Goal: Transaction & Acquisition: Subscribe to service/newsletter

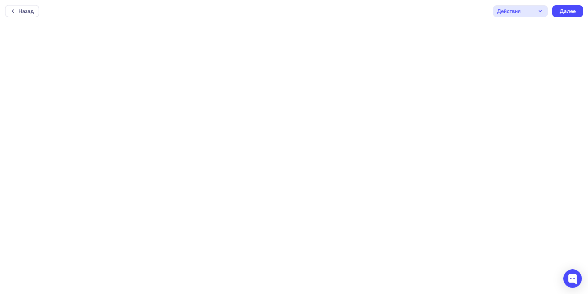
click at [352, 20] on div "Назад Действия Отправить тестовое письмо Предпросмотр Сохранить в Мои шаблоны В…" at bounding box center [294, 11] width 588 height 22
click at [546, 4] on div "Действия" at bounding box center [520, 10] width 55 height 12
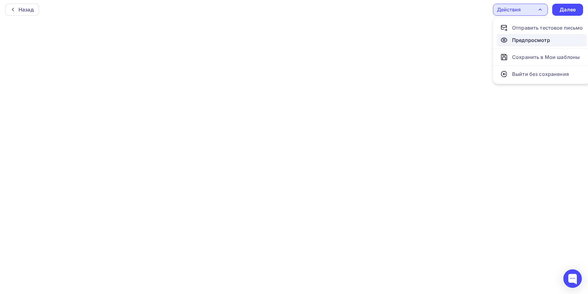
click at [543, 43] on div "Предпросмотр" at bounding box center [531, 39] width 38 height 7
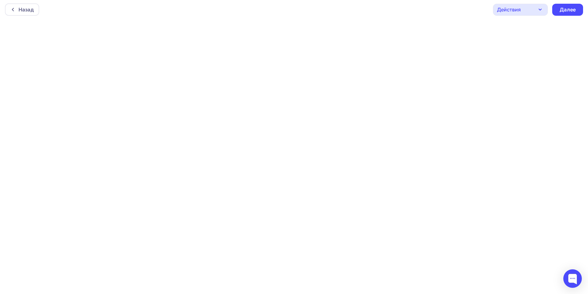
scroll to position [0, 0]
click at [22, 10] on div "Назад" at bounding box center [26, 10] width 15 height 7
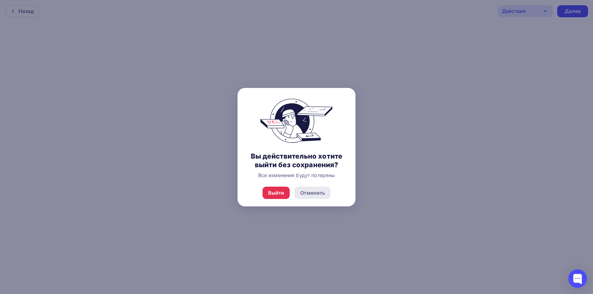
click at [311, 193] on div "Отменить" at bounding box center [312, 192] width 25 height 7
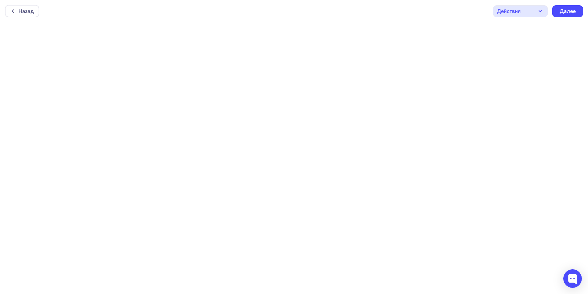
click at [539, 10] on icon "button" at bounding box center [540, 10] width 7 height 7
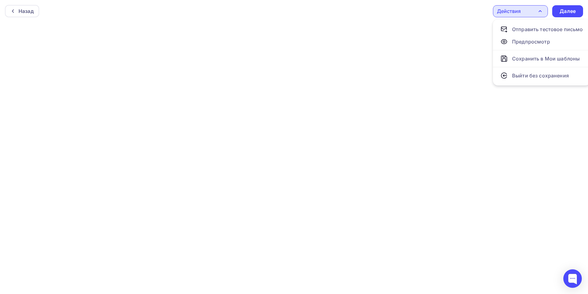
click at [539, 10] on icon "button" at bounding box center [540, 10] width 7 height 7
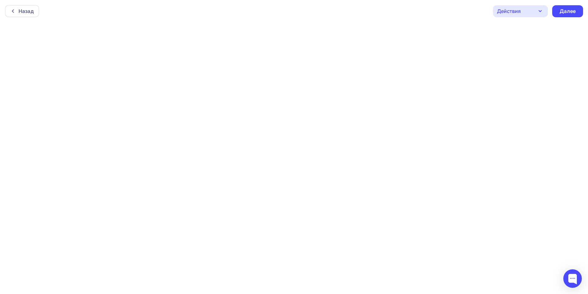
click at [543, 10] on icon "button" at bounding box center [540, 10] width 7 height 7
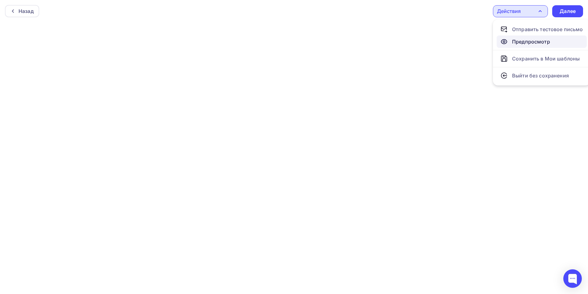
click at [532, 42] on div "Предпросмотр" at bounding box center [531, 41] width 38 height 7
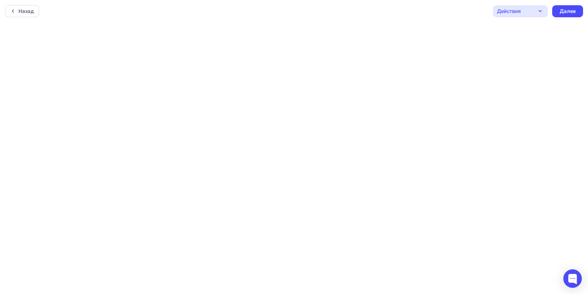
scroll to position [2, 0]
click at [542, 10] on icon "button" at bounding box center [540, 9] width 7 height 7
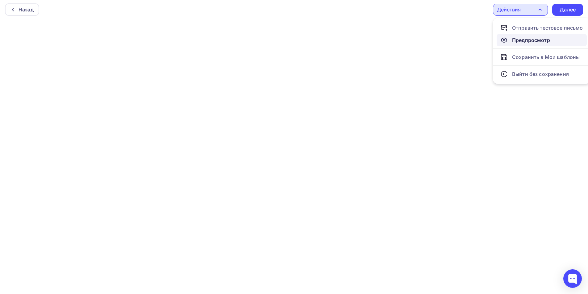
click at [525, 38] on div "Предпросмотр" at bounding box center [531, 39] width 38 height 7
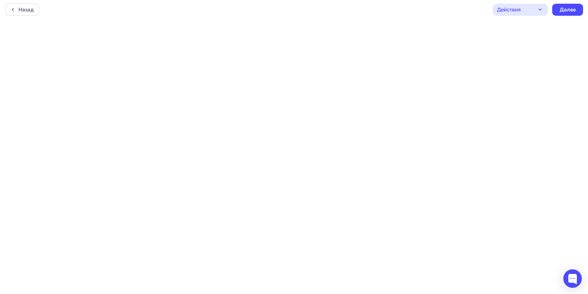
scroll to position [0, 0]
click at [375, 20] on div "Назад Действия Отправить тестовое письмо Предпросмотр Сохранить в Мои шаблоны В…" at bounding box center [294, 11] width 588 height 22
click at [368, 14] on div "Назад Действия Отправить тестовое письмо Предпросмотр Сохранить в Мои шаблоны В…" at bounding box center [294, 11] width 588 height 22
click at [396, 17] on div "Назад Действия Отправить тестовое письмо Предпросмотр Сохранить в Мои шаблоны В…" at bounding box center [294, 11] width 588 height 22
click at [535, 10] on div "Действия" at bounding box center [520, 11] width 55 height 12
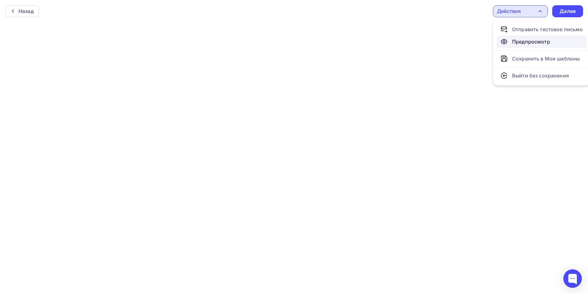
click at [532, 40] on div "Предпросмотр" at bounding box center [531, 41] width 38 height 7
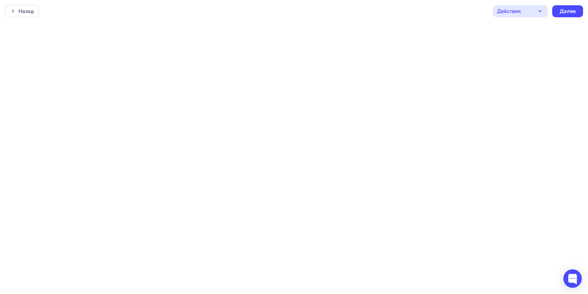
click at [541, 8] on icon "button" at bounding box center [540, 10] width 7 height 7
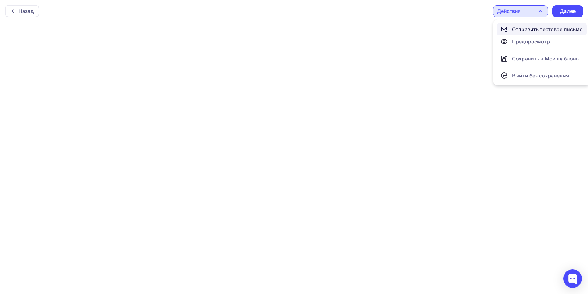
click at [537, 30] on div "Отправить тестовое письмо" at bounding box center [547, 29] width 71 height 7
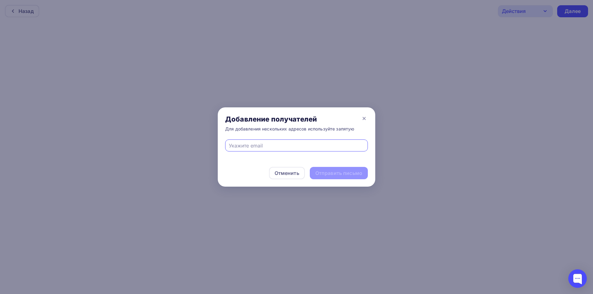
click at [292, 150] on div at bounding box center [296, 146] width 143 height 12
click at [286, 147] on input "text" at bounding box center [297, 145] width 136 height 7
type input "berlova@august.su"
click at [330, 173] on div "Отправить письмо" at bounding box center [338, 173] width 47 height 7
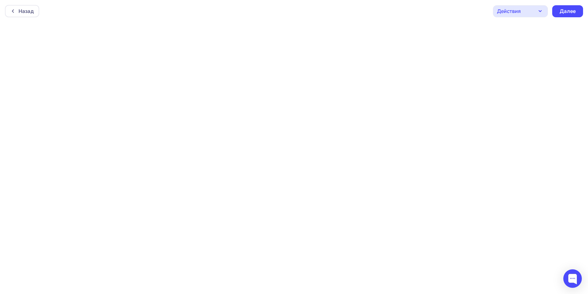
scroll to position [2, 0]
click at [570, 13] on div "Далее" at bounding box center [568, 9] width 16 height 7
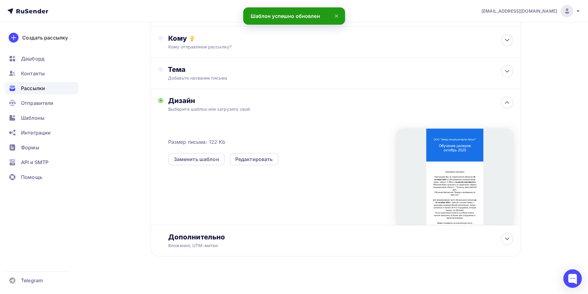
scroll to position [64, 0]
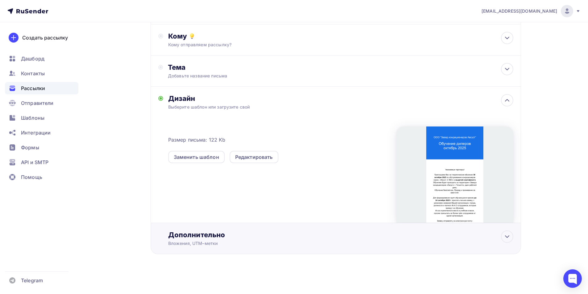
click at [237, 239] on div "Дополнительно" at bounding box center [340, 235] width 345 height 9
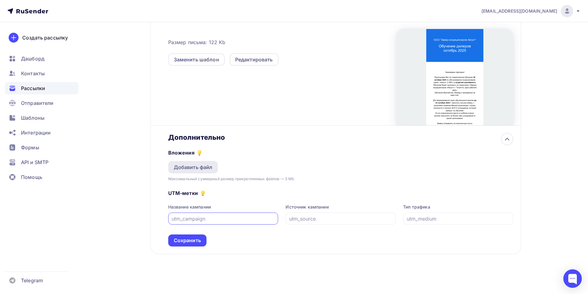
click at [199, 164] on div "Добавить файл" at bounding box center [193, 167] width 39 height 7
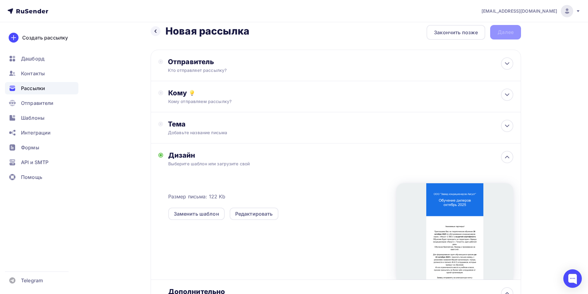
scroll to position [0, 0]
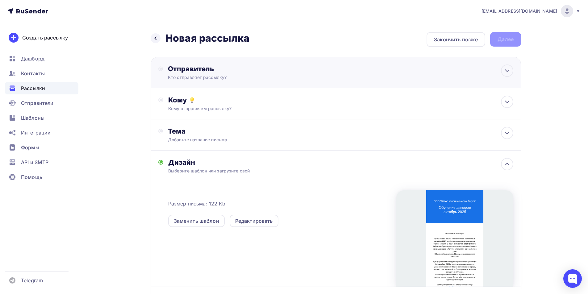
click at [213, 71] on div "Отправитель" at bounding box center [235, 69] width 134 height 9
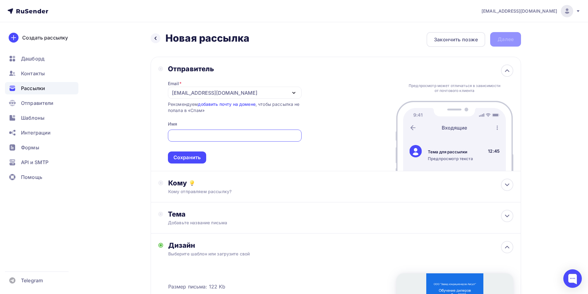
click at [251, 92] on div "[EMAIL_ADDRESS][DOMAIN_NAME]" at bounding box center [235, 93] width 134 height 12
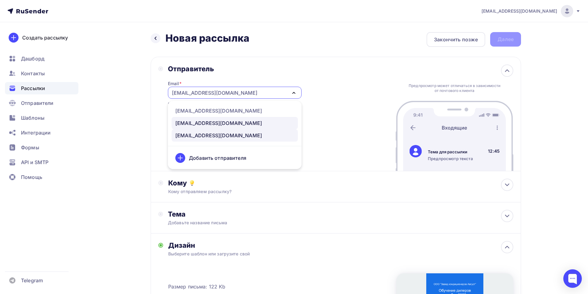
click at [230, 123] on div "[EMAIL_ADDRESS][DOMAIN_NAME]" at bounding box center [234, 123] width 119 height 7
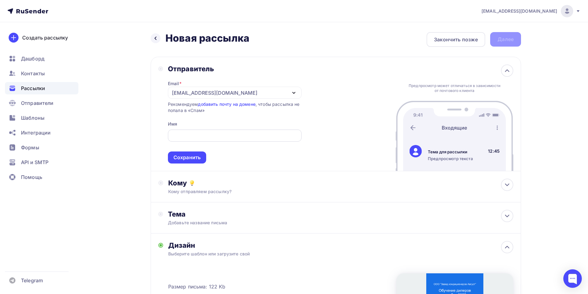
click at [226, 132] on div at bounding box center [235, 136] width 134 height 12
click at [223, 137] on input "text" at bounding box center [234, 135] width 127 height 7
click at [209, 195] on div "Кому отправляем рассылку?" at bounding box center [323, 192] width 311 height 6
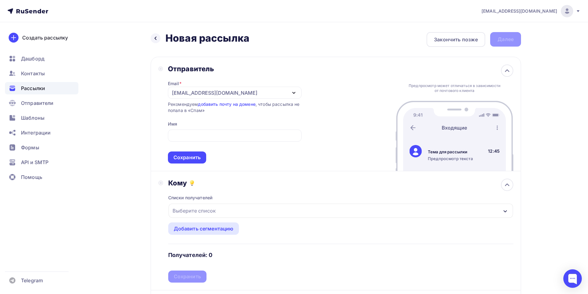
click at [210, 214] on div "Выберите список" at bounding box center [194, 210] width 48 height 11
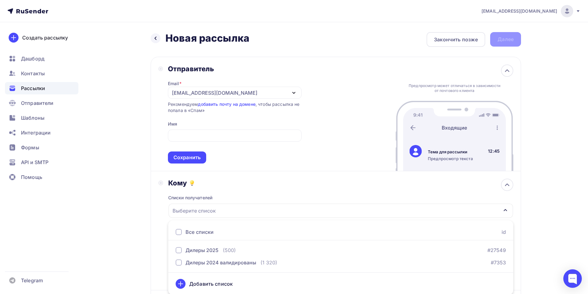
scroll to position [1, 0]
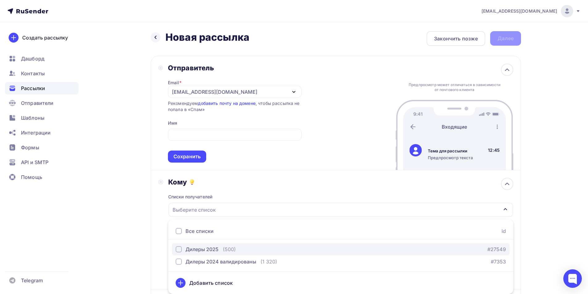
click at [213, 250] on div "Дилеры 2025 (500)" at bounding box center [206, 249] width 60 height 7
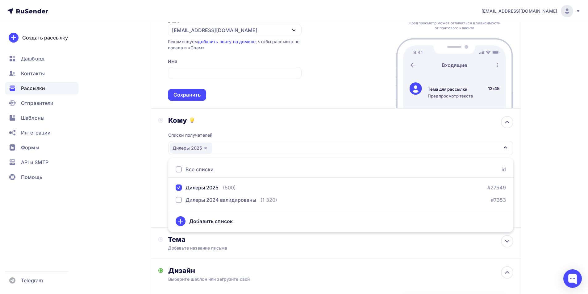
click at [526, 188] on div "Назад Новая рассылка Новая рассылка Закончить позже Далее Отправитель Email * s…" at bounding box center [294, 268] width 506 height 617
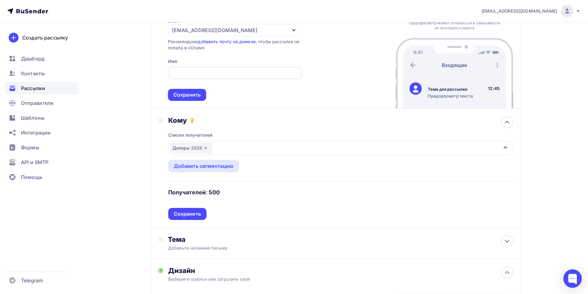
click at [189, 76] on input "text" at bounding box center [234, 73] width 127 height 7
paste input "ООО "Завод кондиционеров Август""
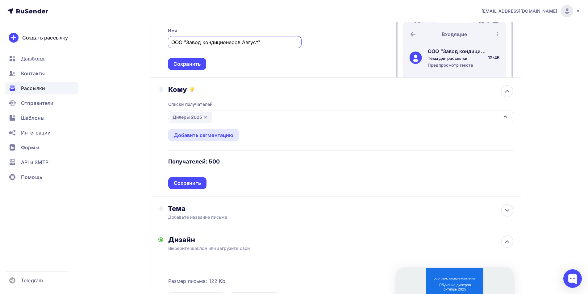
scroll to position [124, 0]
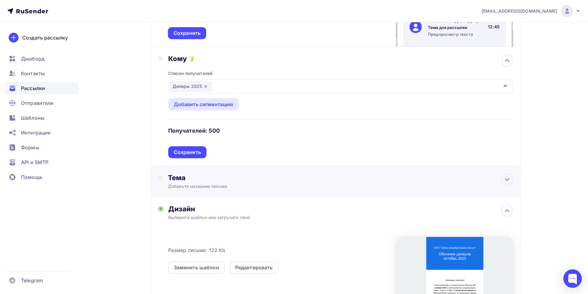
type input "ООО "Завод кондиционеров Август""
click at [240, 177] on div "Тема" at bounding box center [229, 178] width 122 height 9
click at [262, 187] on div "Тема" at bounding box center [224, 182] width 132 height 16
drag, startPoint x: 262, startPoint y: 183, endPoint x: 259, endPoint y: 183, distance: 3.7
click at [262, 183] on div "Тема" at bounding box center [224, 182] width 132 height 16
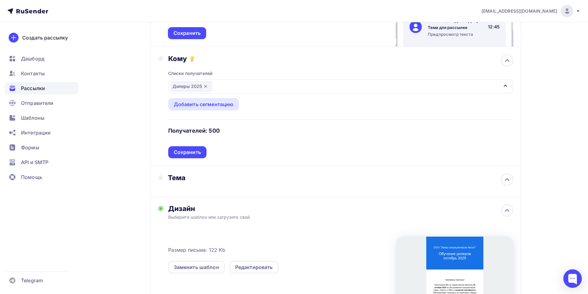
click at [500, 183] on div "Тема" at bounding box center [336, 181] width 371 height 31
click at [508, 181] on icon at bounding box center [507, 179] width 7 height 7
click at [184, 185] on div "Добавьте название письма" at bounding box center [223, 186] width 110 height 6
click at [184, 185] on div "Тема" at bounding box center [224, 182] width 132 height 16
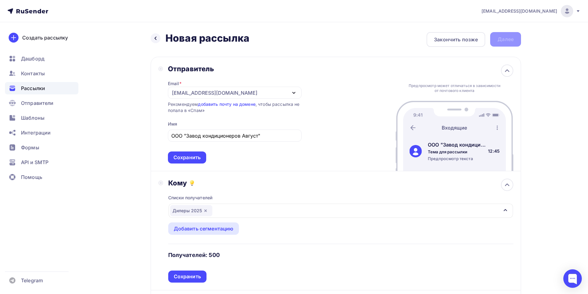
click at [236, 39] on h2 "Новая рассылка" at bounding box center [208, 38] width 84 height 12
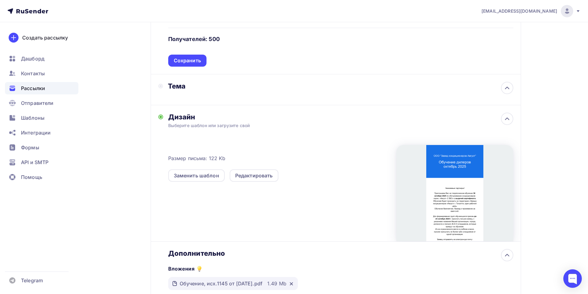
scroll to position [344, 0]
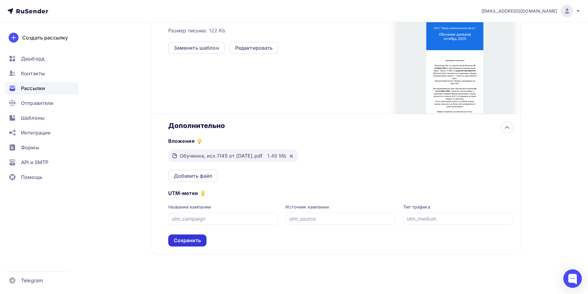
click at [193, 241] on div "Сохранить" at bounding box center [187, 240] width 27 height 7
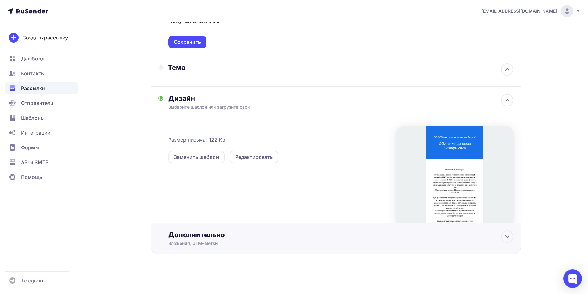
scroll to position [235, 0]
click at [326, 69] on div "Тема" at bounding box center [336, 71] width 371 height 31
click at [170, 72] on div "Тема" at bounding box center [224, 71] width 132 height 16
click at [175, 70] on div "Тема" at bounding box center [229, 67] width 122 height 9
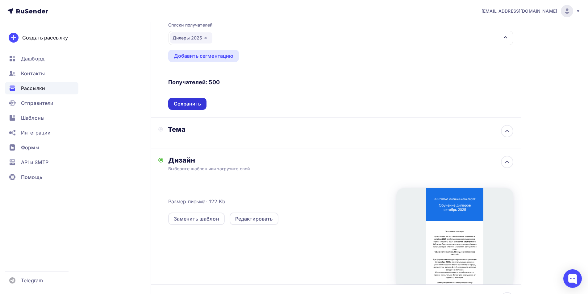
click at [193, 106] on div "Сохранить" at bounding box center [187, 103] width 27 height 7
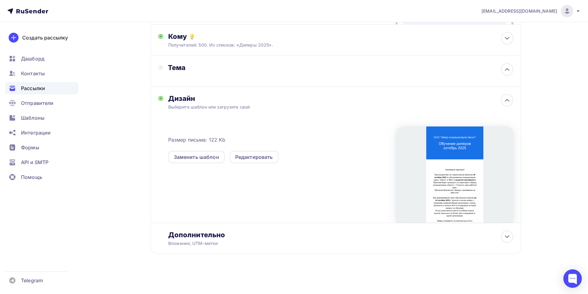
click at [219, 72] on div "Тема" at bounding box center [224, 71] width 132 height 16
click at [504, 70] on icon at bounding box center [507, 69] width 7 height 7
click at [504, 70] on icon at bounding box center [507, 68] width 7 height 7
click at [504, 70] on icon at bounding box center [507, 69] width 7 height 7
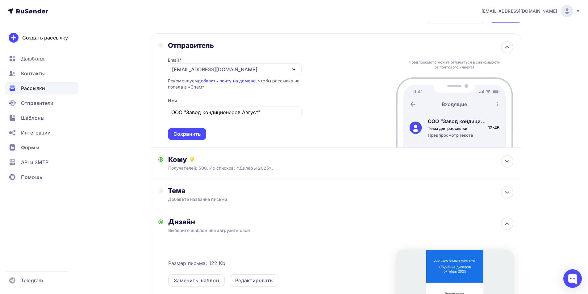
scroll to position [0, 0]
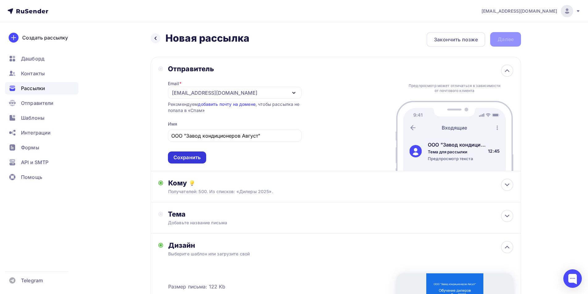
click at [195, 158] on div "Сохранить" at bounding box center [187, 157] width 27 height 7
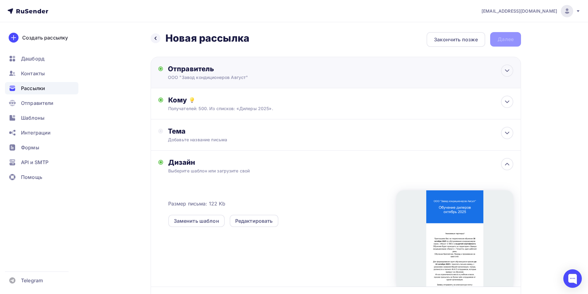
click at [284, 79] on div "ООО "Завод кондиционеров Август"" at bounding box center [228, 77] width 120 height 6
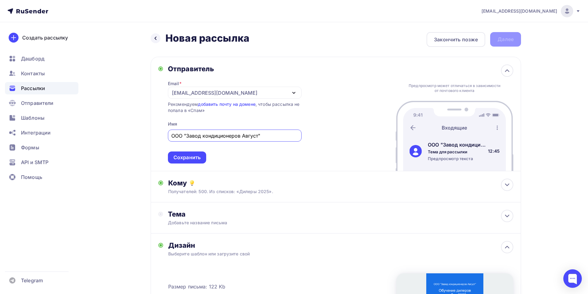
click at [284, 79] on div "Email * sales@zkaa.ru sales@august.su sales@zkaa.ru 611599@august.su Добавить о…" at bounding box center [235, 118] width 134 height 91
click at [356, 89] on div "Отправитель Email * sales@zkaa.ru sales@august.su sales@zkaa.ru 611599@august.s…" at bounding box center [336, 114] width 371 height 115
click at [515, 70] on div "Отправитель Email * sales@zkaa.ru sales@august.su sales@zkaa.ru 611599@august.s…" at bounding box center [336, 114] width 371 height 115
click at [509, 72] on icon at bounding box center [507, 70] width 7 height 7
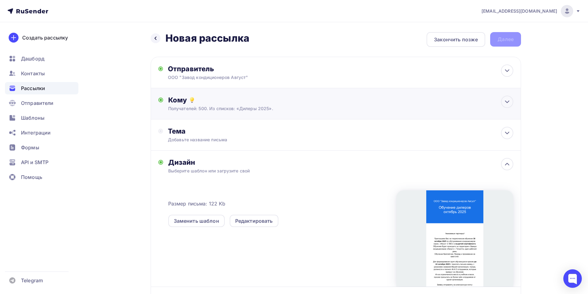
click at [384, 107] on div "Получателей: 500. Из списков: «Дилеры 2025»." at bounding box center [323, 109] width 311 height 6
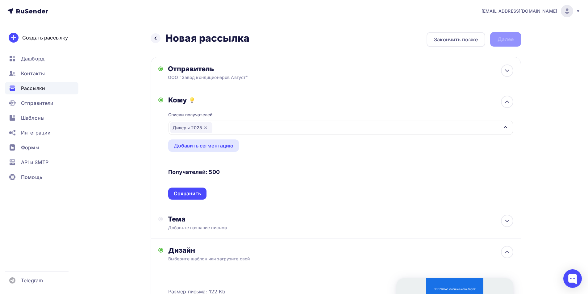
click at [384, 107] on div "Списки получателей Дилеры 2025 Все списки id Дилеры 2025 (500) #27549 Дилеры 20…" at bounding box center [340, 151] width 345 height 95
click at [508, 106] on div at bounding box center [507, 102] width 12 height 12
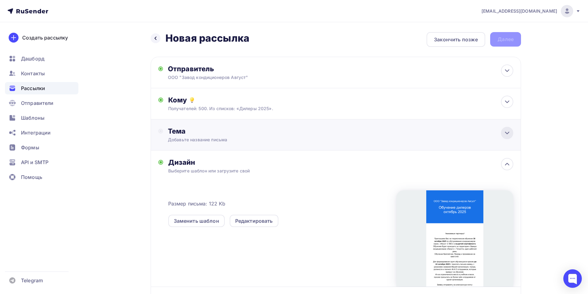
click at [512, 132] on div at bounding box center [507, 133] width 12 height 12
click at [507, 167] on icon at bounding box center [507, 164] width 7 height 7
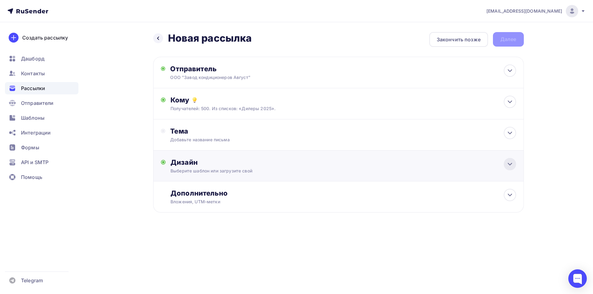
click at [507, 167] on icon at bounding box center [509, 164] width 7 height 7
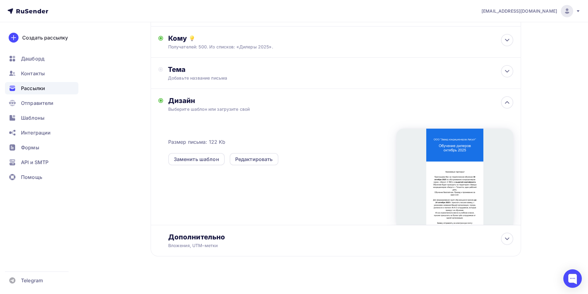
scroll to position [64, 0]
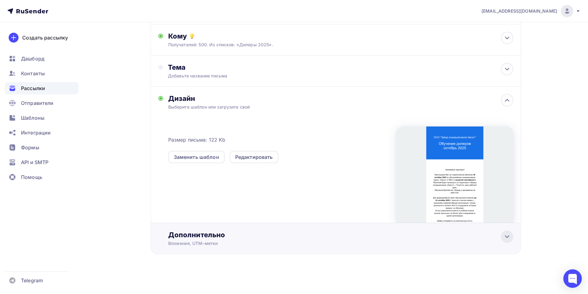
click at [507, 237] on icon at bounding box center [508, 237] width 4 height 2
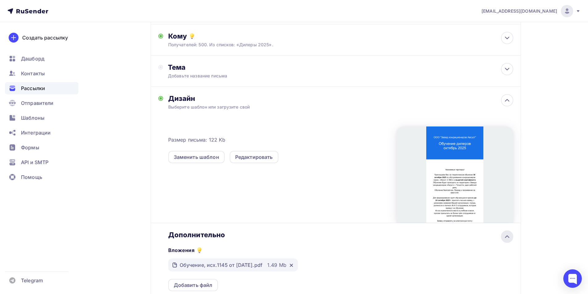
scroll to position [173, 0]
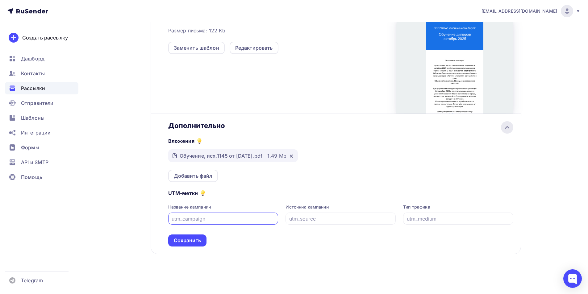
click at [507, 237] on div "UTM-метки Название кампании Источник кампании Тип трафика Сохранить" at bounding box center [340, 214] width 345 height 65
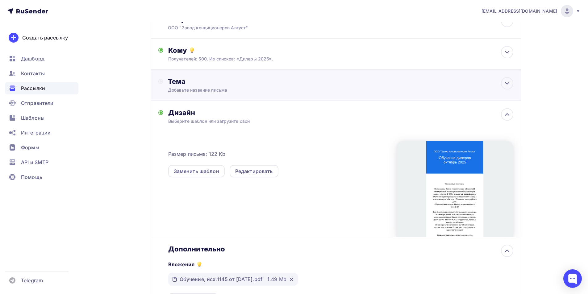
click at [259, 90] on div "Добавьте название письма" at bounding box center [223, 90] width 110 height 6
drag, startPoint x: 190, startPoint y: 87, endPoint x: 179, endPoint y: 85, distance: 11.3
click at [188, 87] on div "Тема" at bounding box center [224, 85] width 132 height 16
click at [176, 85] on div "Тема" at bounding box center [229, 81] width 122 height 9
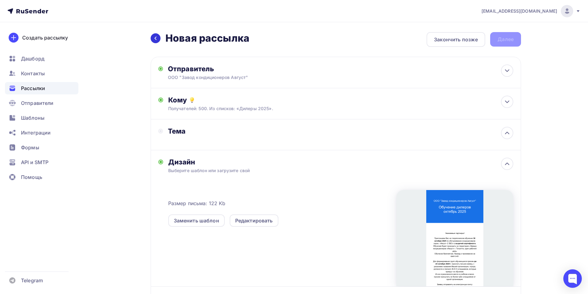
click at [158, 38] on icon at bounding box center [155, 38] width 5 height 5
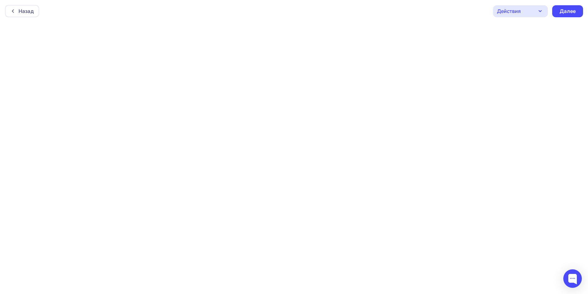
scroll to position [2, 0]
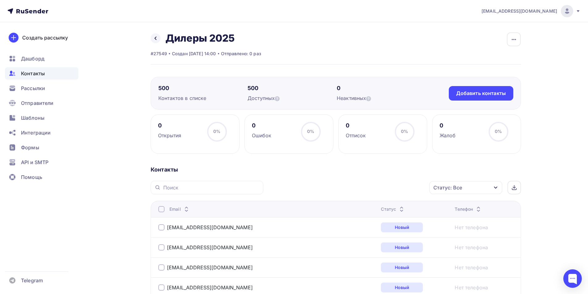
scroll to position [31, 0]
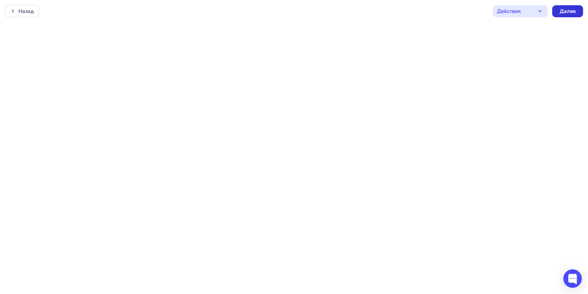
click at [570, 12] on div "Далее" at bounding box center [568, 11] width 16 height 7
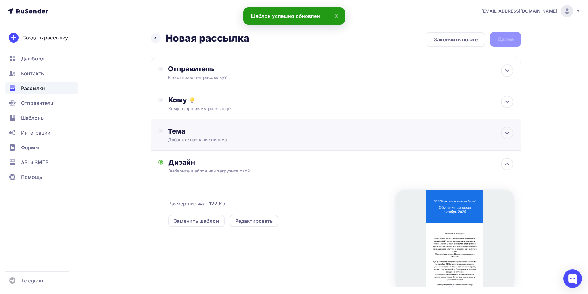
click at [191, 135] on div "Тема" at bounding box center [229, 131] width 122 height 9
click at [188, 139] on div "Тема" at bounding box center [224, 135] width 132 height 16
click at [193, 134] on div "Тема" at bounding box center [229, 131] width 122 height 9
click at [167, 131] on div "Тема" at bounding box center [224, 131] width 132 height 9
click at [504, 134] on div at bounding box center [507, 133] width 12 height 12
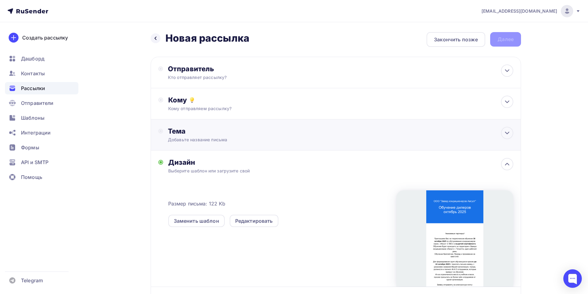
click at [215, 141] on div "Добавьте название письма" at bounding box center [223, 140] width 110 height 6
click at [215, 141] on div "Тема" at bounding box center [224, 135] width 132 height 16
click at [231, 83] on div "Отправитель Кто отправляет рассылку? Email * [EMAIL_ADDRESS][DOMAIN_NAME] [EMAI…" at bounding box center [336, 73] width 371 height 32
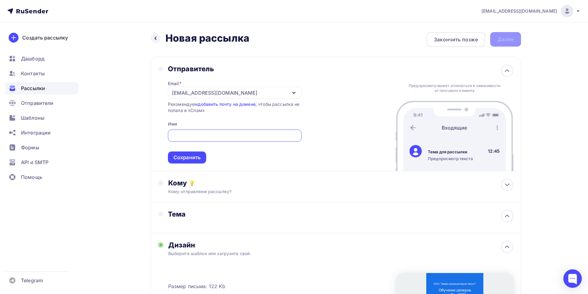
click at [241, 94] on div "[EMAIL_ADDRESS][DOMAIN_NAME]" at bounding box center [235, 93] width 134 height 12
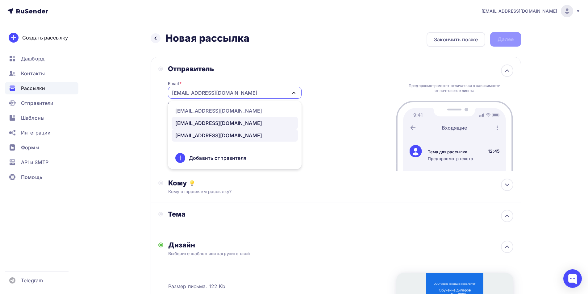
click at [232, 122] on div "[EMAIL_ADDRESS][DOMAIN_NAME]" at bounding box center [234, 123] width 119 height 7
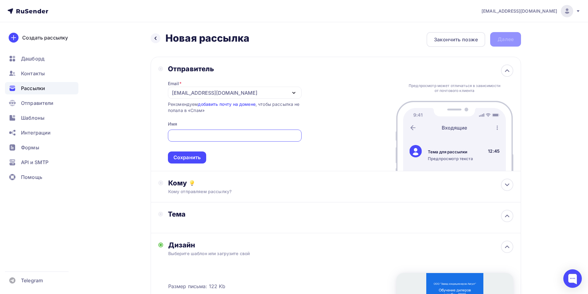
click at [224, 136] on input "text" at bounding box center [234, 135] width 127 height 7
click at [328, 121] on div "Отправитель Email * [EMAIL_ADDRESS][DOMAIN_NAME] [EMAIL_ADDRESS][DOMAIN_NAME] […" at bounding box center [336, 114] width 371 height 115
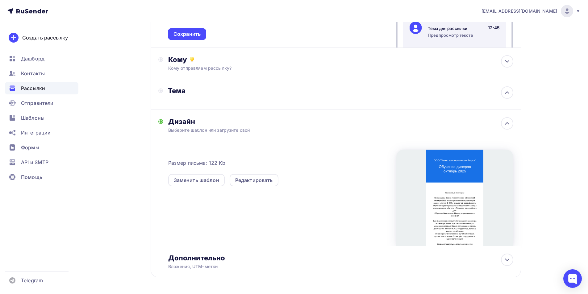
scroll to position [147, 0]
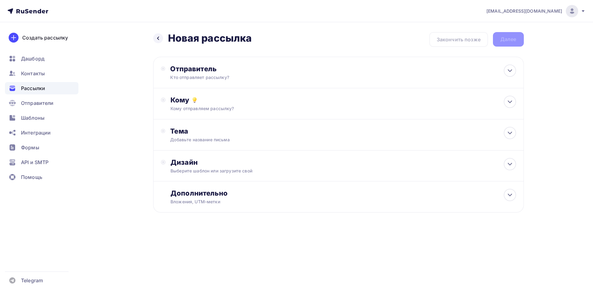
click at [37, 124] on ul "Дашборд Контакты Рассылки Отправители Шаблоны Интеграции Формы API и SMTP Помощь" at bounding box center [42, 120] width 74 height 134
click at [46, 37] on div "Создать рассылку" at bounding box center [45, 37] width 46 height 7
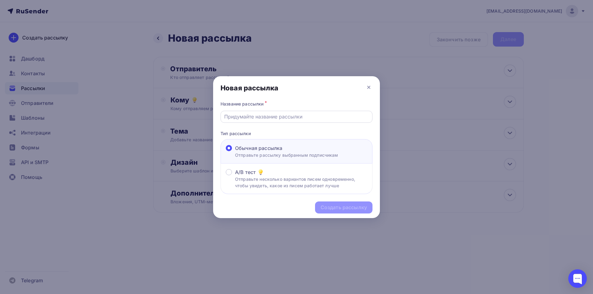
click at [310, 116] on input "text" at bounding box center [296, 116] width 145 height 7
type input "Обучение дилеров/30.10.2025"
click at [335, 209] on div "Создать рассылку" at bounding box center [344, 207] width 46 height 7
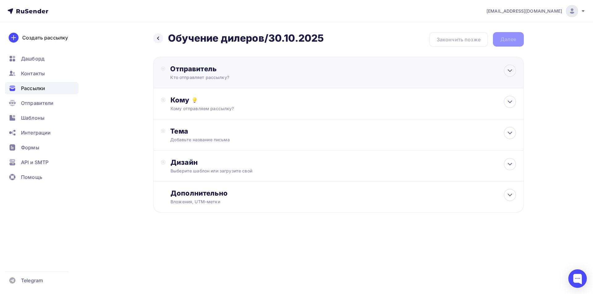
click at [297, 82] on div "Отправитель Кто отправляет рассылку? Email * [EMAIL_ADDRESS][DOMAIN_NAME] [EMAI…" at bounding box center [338, 73] width 371 height 32
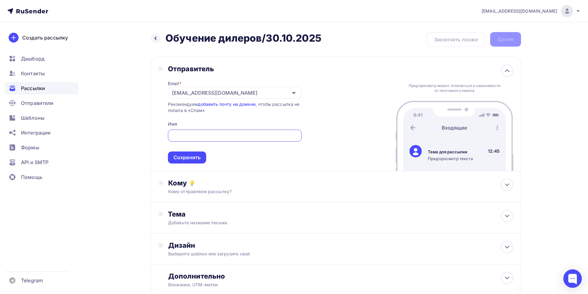
click at [240, 132] on input "text" at bounding box center [234, 135] width 127 height 7
paste input "ООО "Завод кондиционеров Август""
click at [229, 90] on div "[EMAIL_ADDRESS][DOMAIN_NAME]" at bounding box center [235, 93] width 134 height 12
type input "ООО "Завод кондиционеров Август""
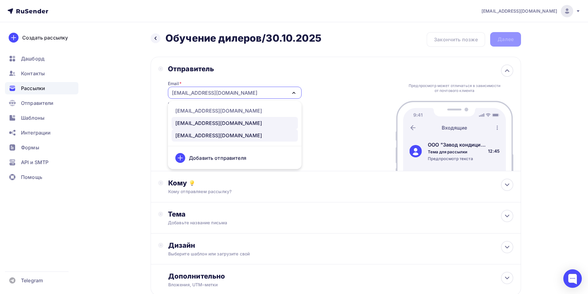
click at [211, 124] on div "[EMAIL_ADDRESS][DOMAIN_NAME]" at bounding box center [234, 123] width 119 height 7
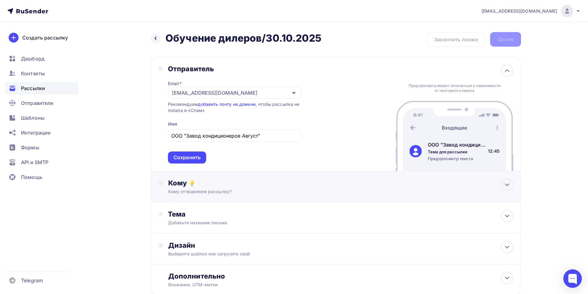
click at [210, 188] on div "Кому Кому отправляем рассылку? Списки получателей Выберите список Все списки id…" at bounding box center [340, 187] width 345 height 16
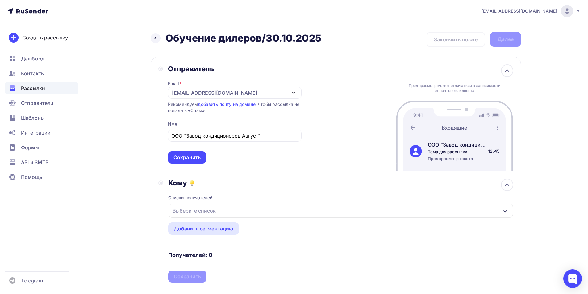
click at [205, 219] on div "Списки получателей Выберите список Все списки id Дилеры 2025 (500) #27549 Дилер…" at bounding box center [340, 235] width 345 height 95
click at [211, 211] on div "Выберите список" at bounding box center [194, 210] width 48 height 11
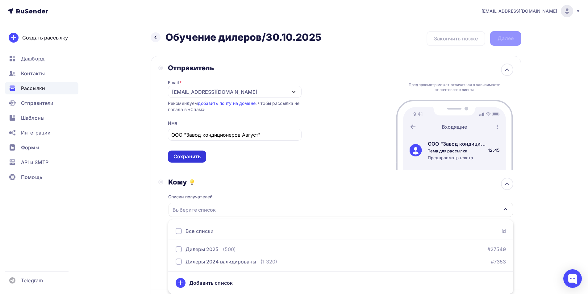
click at [193, 159] on div "Сохранить" at bounding box center [187, 156] width 27 height 7
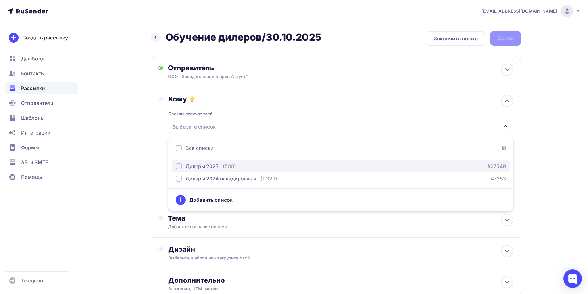
click at [205, 167] on div "Дилеры 2025" at bounding box center [202, 166] width 33 height 7
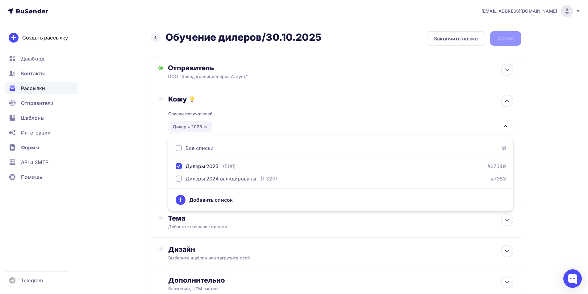
click at [539, 172] on div "Назад Обучение дилеров/30.10.2025 Обучение дилеров/30.10.2025 Закончить позже Д…" at bounding box center [294, 180] width 506 height 318
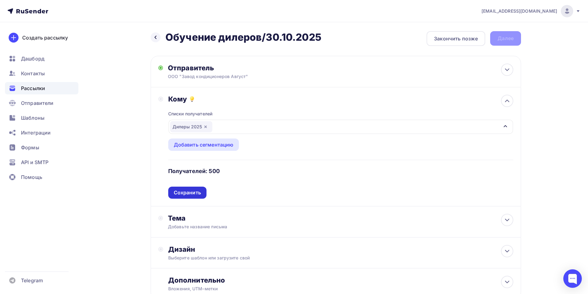
click at [199, 194] on div "Сохранить" at bounding box center [187, 193] width 38 height 12
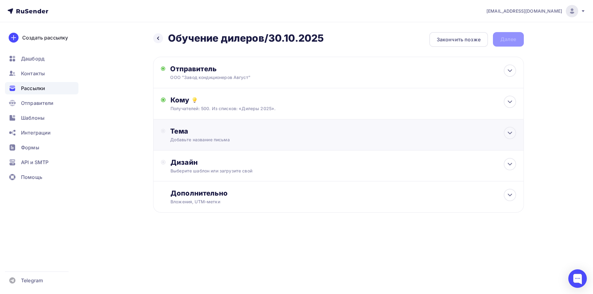
click at [194, 134] on div "Тема" at bounding box center [231, 131] width 122 height 9
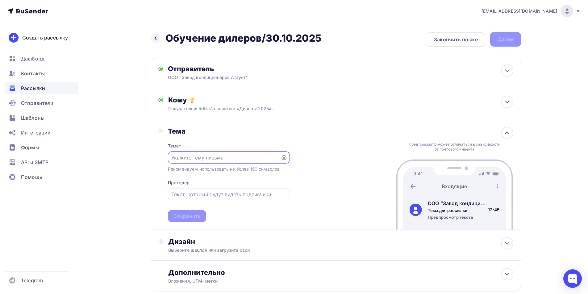
click at [204, 160] on input "text" at bounding box center [224, 157] width 106 height 7
paste input "ООО "Завод кондиционеров Август""
type input "ООО "Завод кондиционеров Август""
paste input "Обучение дилеров 2024"
type input "Обучение дилеров октябрь 2025"
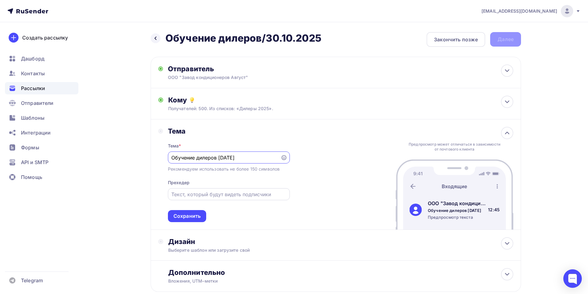
click at [233, 194] on input "text" at bounding box center [228, 194] width 115 height 7
click at [220, 193] on input "text" at bounding box center [228, 194] width 115 height 7
paste input "Приглашаем Вас пройти обучение."
type input "Приглашаем Вас пройти обучение."
click at [193, 219] on div "Сохранить" at bounding box center [187, 216] width 27 height 7
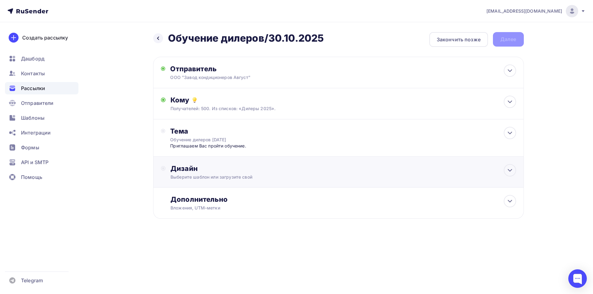
click at [210, 177] on div "Выберите шаблон или загрузите свой" at bounding box center [326, 177] width 311 height 6
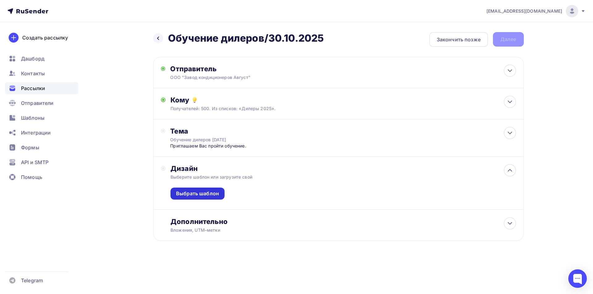
click at [205, 194] on div "Выбрать шаблон" at bounding box center [197, 193] width 43 height 7
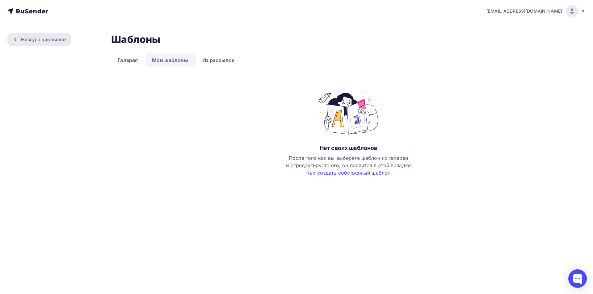
click at [60, 41] on div "Назад к рассылке" at bounding box center [43, 39] width 45 height 7
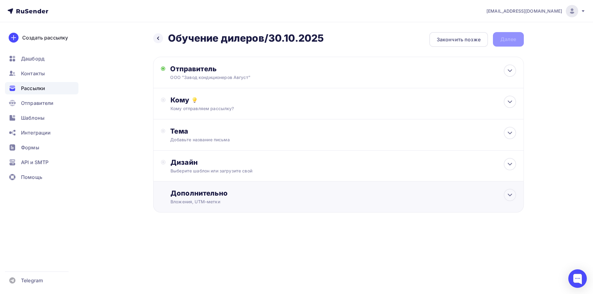
click at [208, 199] on div "Вложения, UTM–метки" at bounding box center [326, 202] width 311 height 6
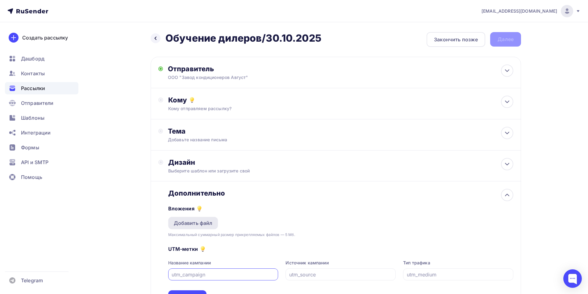
click at [202, 227] on div "Добавить файл" at bounding box center [193, 223] width 50 height 12
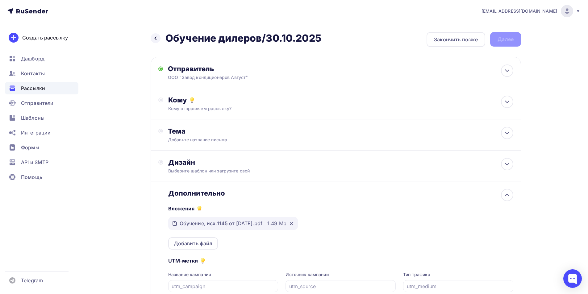
scroll to position [62, 0]
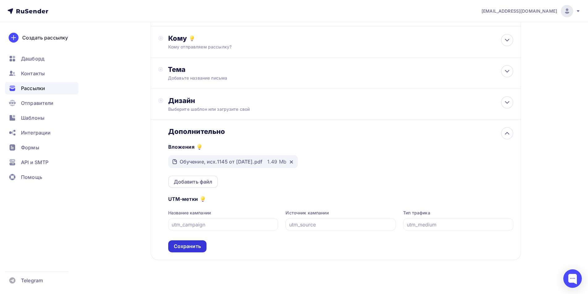
click at [190, 245] on div "Сохранить" at bounding box center [187, 246] width 27 height 7
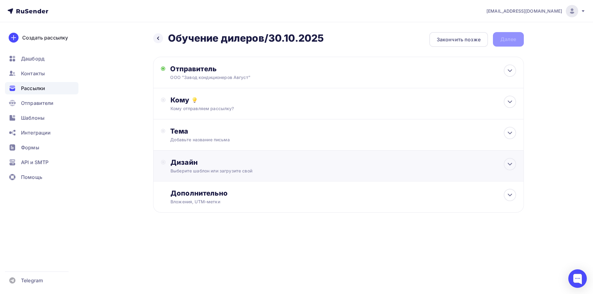
click at [219, 162] on div "Дизайн" at bounding box center [343, 162] width 345 height 9
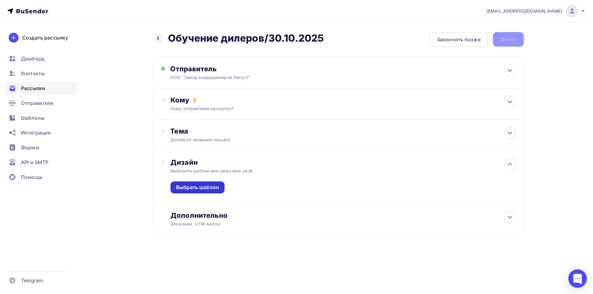
click at [209, 188] on div "Выбрать шаблон" at bounding box center [197, 187] width 43 height 7
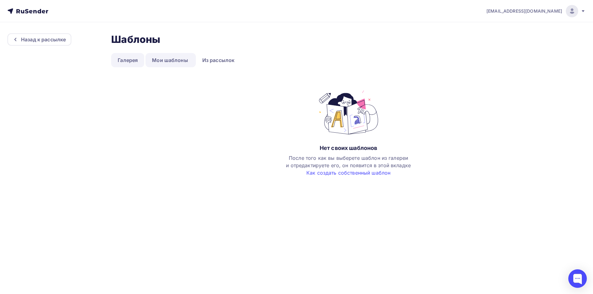
click at [119, 60] on link "Галерея" at bounding box center [127, 60] width 33 height 14
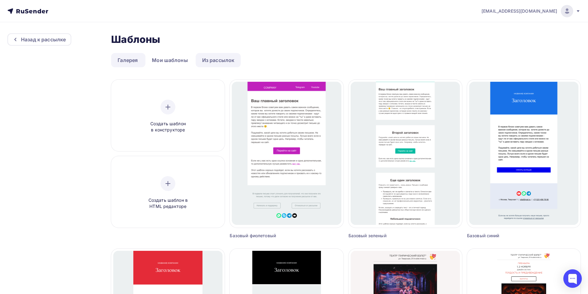
click at [204, 61] on link "Из рассылок" at bounding box center [218, 60] width 45 height 14
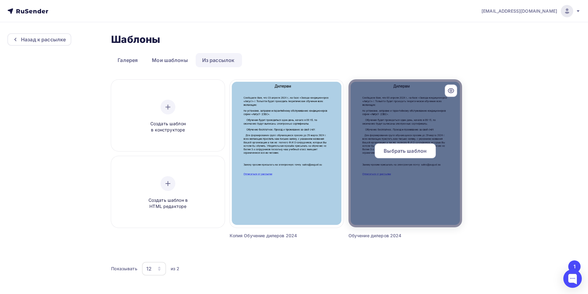
click at [393, 154] on span "Выбрать шаблон" at bounding box center [405, 150] width 43 height 7
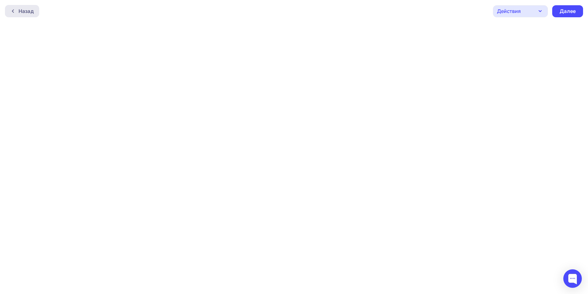
click at [20, 11] on div "Назад" at bounding box center [26, 10] width 15 height 7
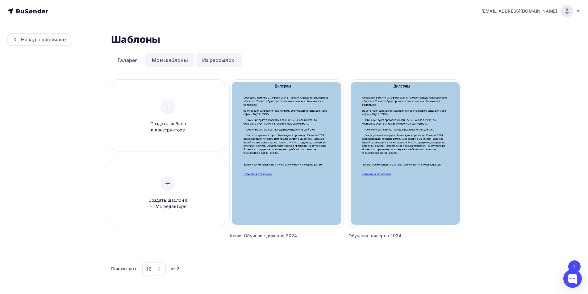
click at [167, 63] on link "Мои шаблоны" at bounding box center [169, 60] width 49 height 14
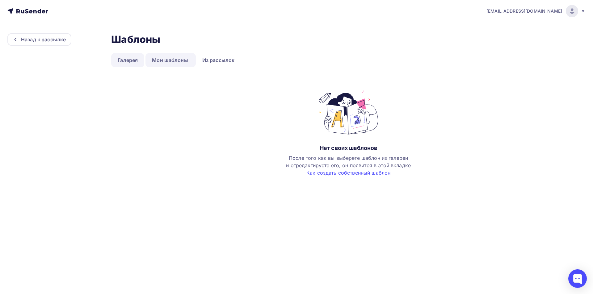
click at [121, 64] on link "Галерея" at bounding box center [127, 60] width 33 height 14
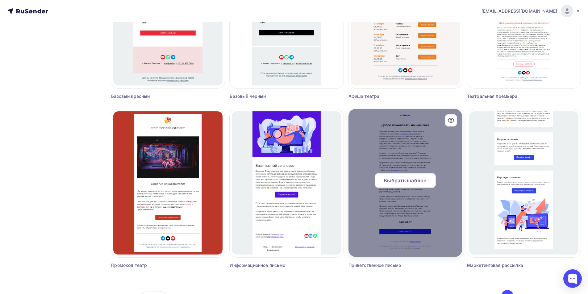
scroll to position [339, 0]
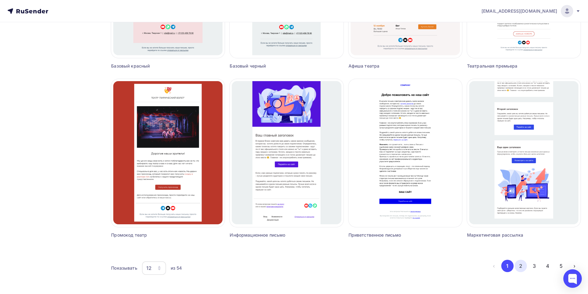
click at [521, 267] on button "2" at bounding box center [521, 266] width 12 height 12
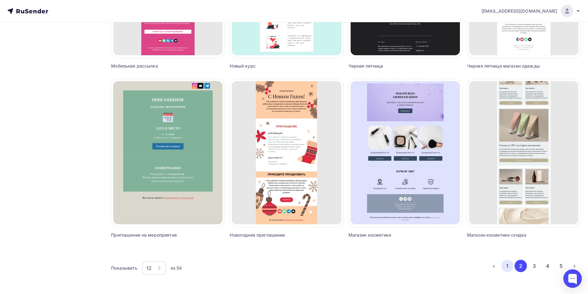
click at [507, 268] on button "1" at bounding box center [508, 266] width 12 height 12
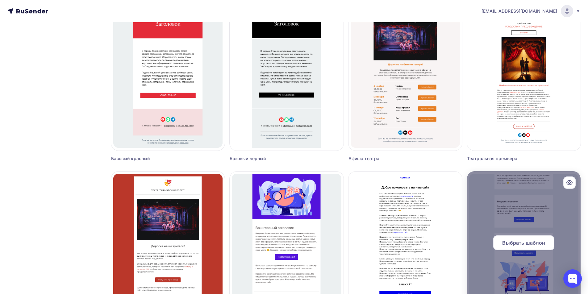
scroll to position [30, 0]
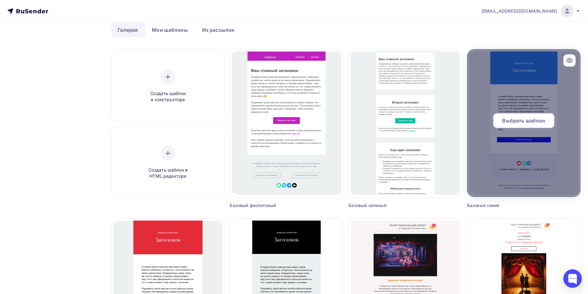
click at [529, 122] on span "Выбрать шаблон" at bounding box center [524, 120] width 43 height 7
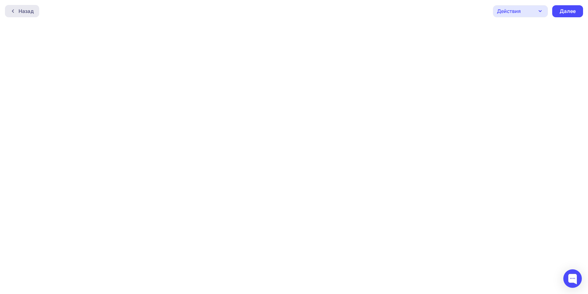
click at [12, 11] on icon at bounding box center [13, 11] width 5 height 5
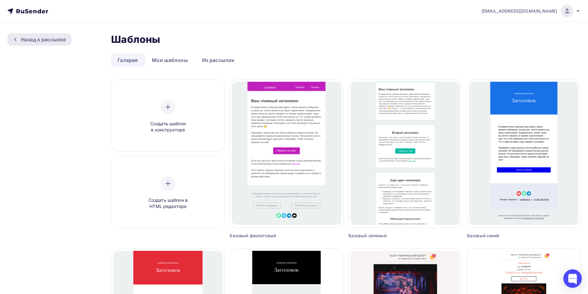
click at [33, 41] on div "Назад к рассылке" at bounding box center [43, 39] width 45 height 7
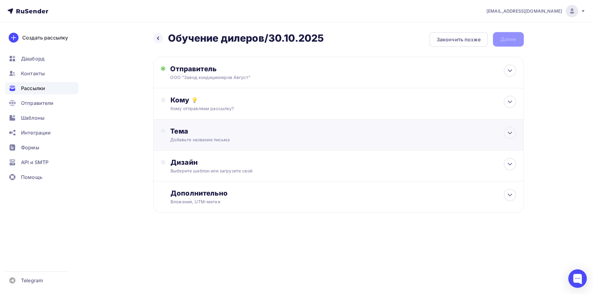
click at [204, 136] on div "Тема Добавьте название письма Тема * Рекомендуем использовать не более 150 симв…" at bounding box center [231, 135] width 122 height 16
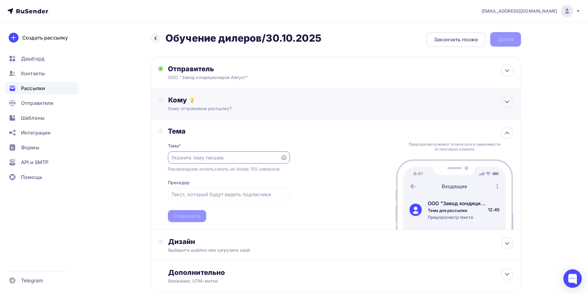
click at [208, 114] on div "Кому Кому отправляем рассылку? Списки получателей Выберите список Все списки id…" at bounding box center [336, 103] width 371 height 31
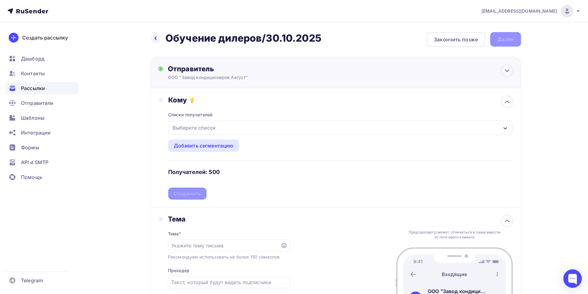
click at [225, 77] on div "ООО "Завод кондиционеров Август"" at bounding box center [228, 77] width 120 height 6
type input "ООО "Завод кондиционеров Август""
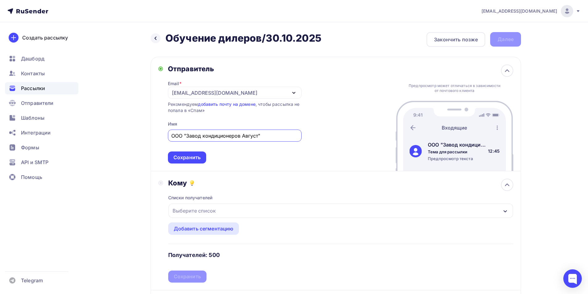
click at [224, 88] on div "[EMAIL_ADDRESS][DOMAIN_NAME]" at bounding box center [235, 93] width 134 height 12
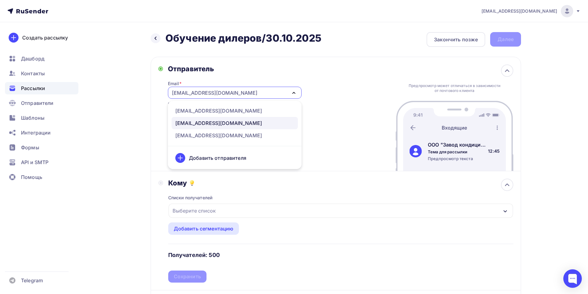
click at [219, 122] on div "[EMAIL_ADDRESS][DOMAIN_NAME]" at bounding box center [234, 123] width 119 height 7
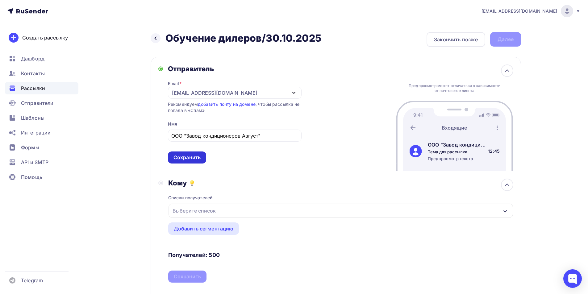
click at [192, 160] on div "Сохранить" at bounding box center [187, 157] width 27 height 7
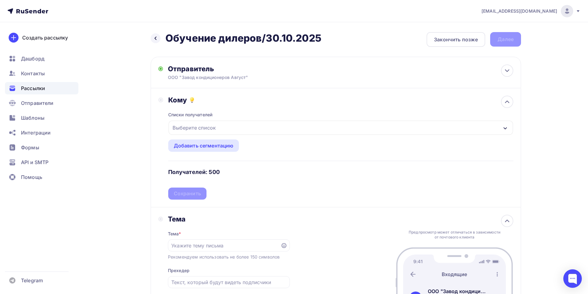
click at [201, 128] on div "Выберите список" at bounding box center [194, 127] width 48 height 11
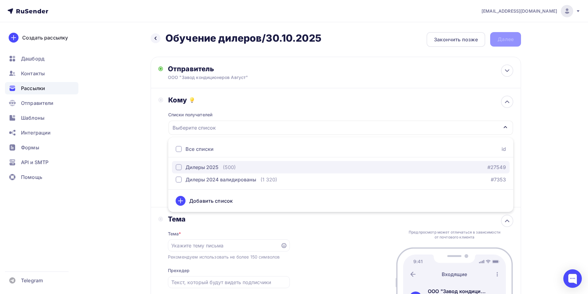
click at [211, 164] on div "Дилеры 2025" at bounding box center [202, 167] width 33 height 7
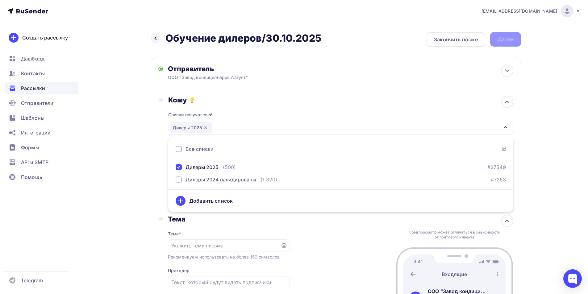
drag, startPoint x: 573, startPoint y: 172, endPoint x: 549, endPoint y: 168, distance: 24.4
click at [573, 172] on div "611599@august.su Аккаунт Тарифы Выйти Создать рассылку Дашборд Контакты Рассылк…" at bounding box center [294, 210] width 588 height 420
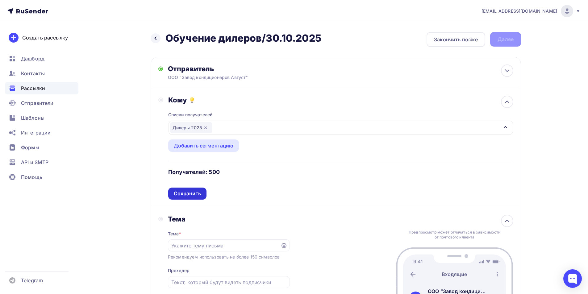
click at [188, 194] on div "Сохранить" at bounding box center [187, 193] width 27 height 7
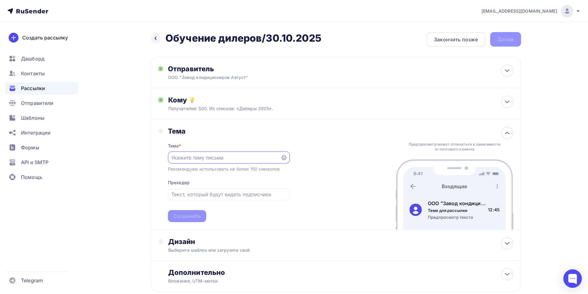
click at [204, 156] on input "text" at bounding box center [224, 157] width 106 height 7
paste input "Приглашаем Вас пройти обучение."
type input "Приглашаем Вас пройти обучение."
click at [184, 193] on input "text" at bounding box center [228, 194] width 115 height 7
paste input "Приглашаем Вас пройти обучение."
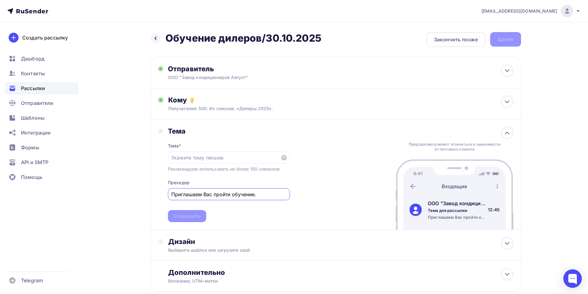
type input "Приглашаем Вас пройти обучение."
click at [200, 161] on input "text" at bounding box center [224, 157] width 106 height 7
paste input "Обучение дилеров 2024"
click at [212, 159] on input "Обучение дилеров 2025" at bounding box center [224, 157] width 106 height 7
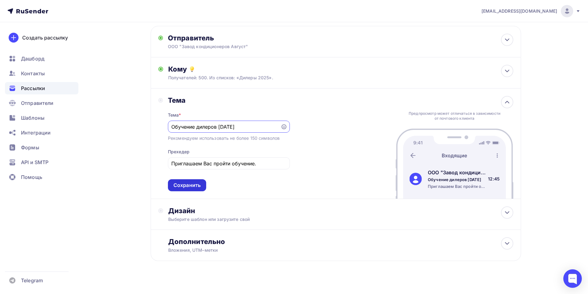
type input "Обучение дилеров октябрь 2025"
click at [192, 187] on div "Сохранить" at bounding box center [187, 185] width 27 height 7
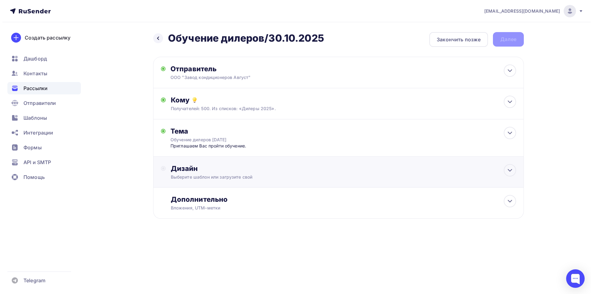
scroll to position [0, 0]
click at [208, 199] on div "Дополнительно" at bounding box center [343, 199] width 345 height 9
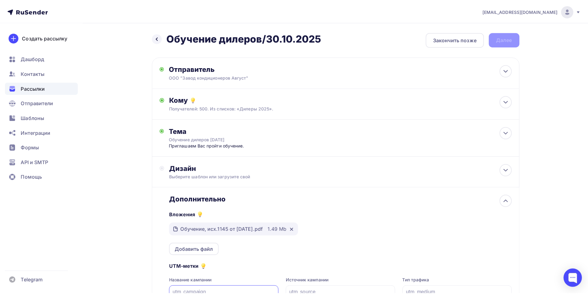
scroll to position [2, 0]
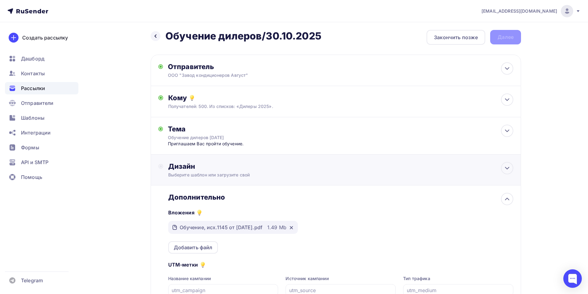
click at [197, 164] on div "Дизайн" at bounding box center [340, 166] width 345 height 9
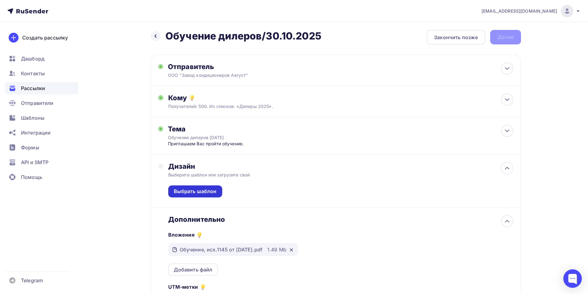
click at [200, 190] on div "Выбрать шаблон" at bounding box center [195, 191] width 43 height 7
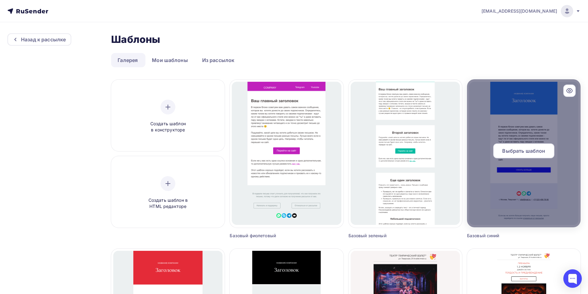
click at [521, 119] on div at bounding box center [524, 153] width 114 height 148
click at [521, 154] on span "Выбрать шаблон" at bounding box center [524, 150] width 43 height 7
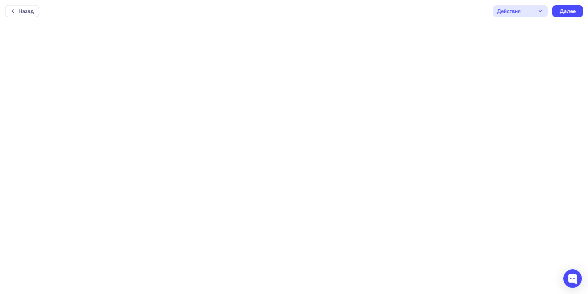
click at [534, 2] on div "Назад Действия Отправить тестовое письмо Предпросмотр Сохранить в Мои шаблоны В…" at bounding box center [294, 11] width 588 height 22
click at [534, 8] on div "Действия" at bounding box center [520, 11] width 55 height 12
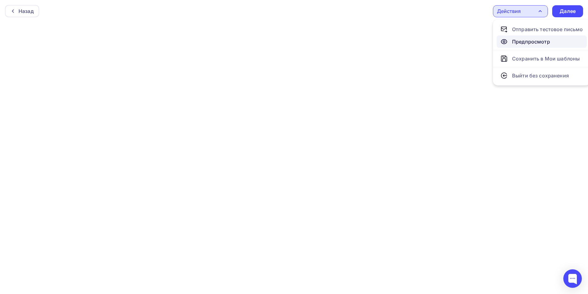
click at [535, 41] on div "Предпросмотр" at bounding box center [531, 41] width 38 height 7
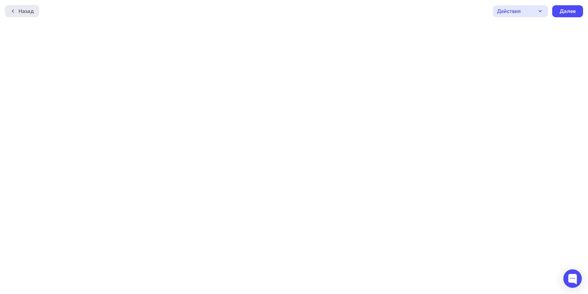
click at [21, 15] on div "Назад" at bounding box center [22, 11] width 34 height 12
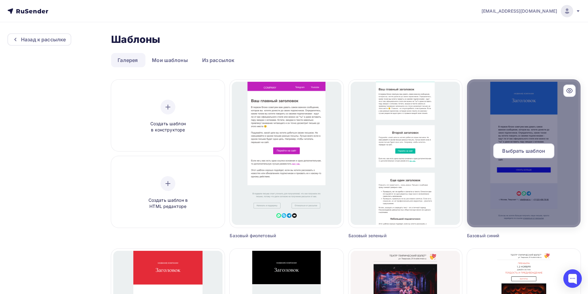
click at [518, 153] on span "Выбрать шаблон" at bounding box center [524, 150] width 43 height 7
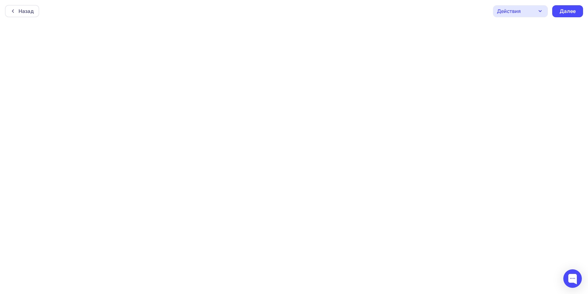
scroll to position [2, 0]
click at [571, 11] on div "Далее" at bounding box center [568, 9] width 16 height 7
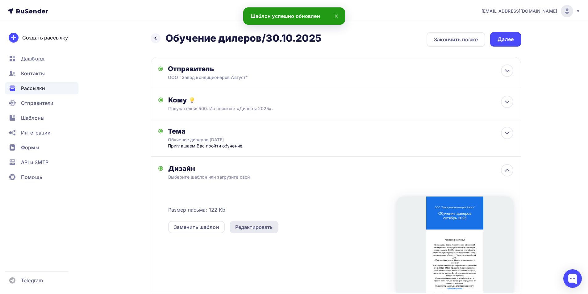
click at [252, 228] on div "Редактировать" at bounding box center [254, 227] width 38 height 7
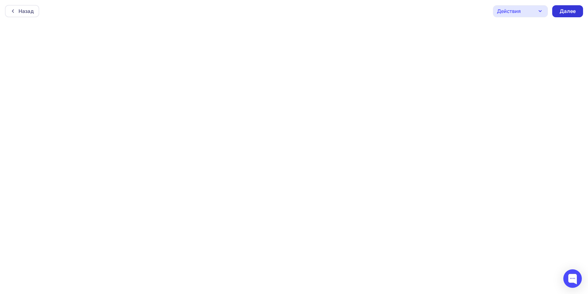
click at [568, 6] on div "Далее" at bounding box center [568, 11] width 31 height 12
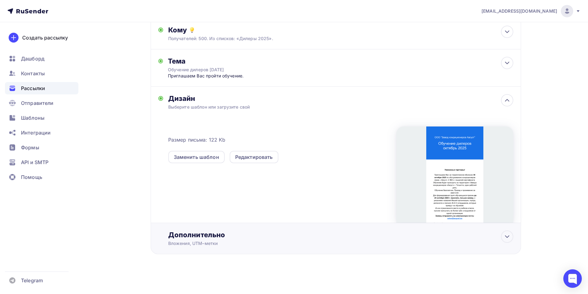
click at [386, 243] on div "Вложения, UTM–метки" at bounding box center [323, 244] width 311 height 6
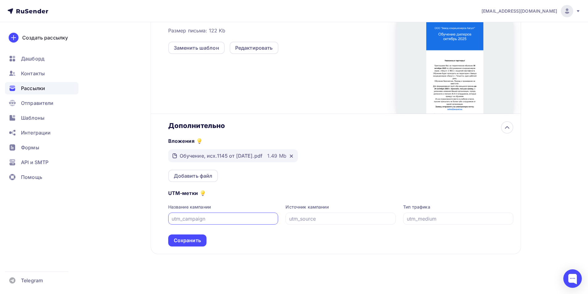
click at [386, 160] on div "Вложения Обучение, исх.1145 от 02.10.2025.pdf 1.49 Mb Добавить файл" at bounding box center [340, 156] width 345 height 52
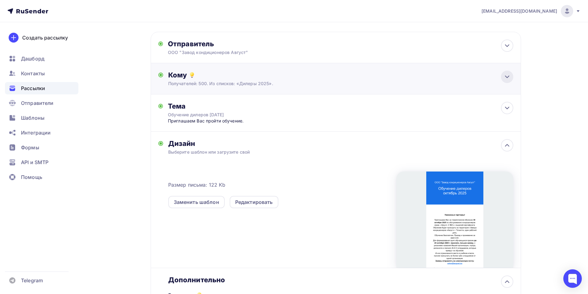
scroll to position [0, 0]
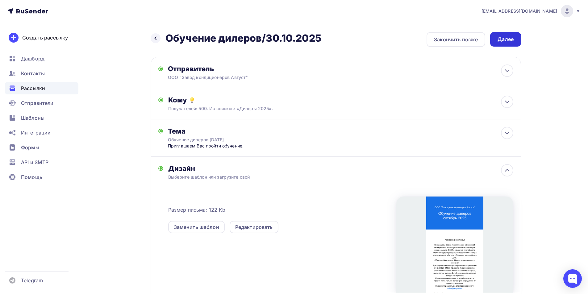
click at [512, 42] on div "Далее" at bounding box center [506, 39] width 16 height 7
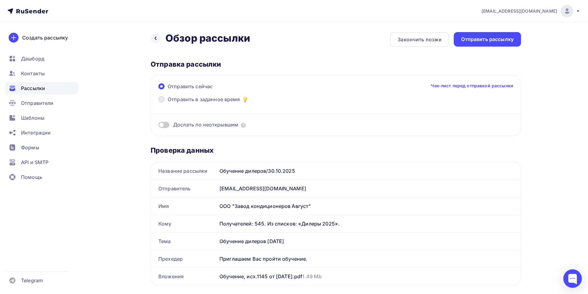
click at [186, 99] on span "Отправить в заданное время" at bounding box center [204, 99] width 73 height 7
click at [168, 103] on input "Отправить в заданное время" at bounding box center [168, 103] width 0 height 0
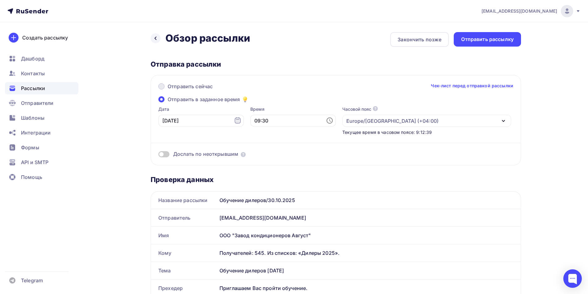
click at [173, 86] on span "Отправить сейчас" at bounding box center [190, 86] width 45 height 7
click at [168, 90] on input "Отправить сейчас" at bounding box center [168, 90] width 0 height 0
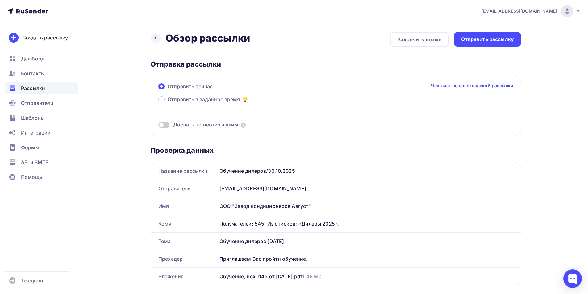
click at [160, 124] on span at bounding box center [163, 125] width 11 height 6
click at [158, 126] on input "checkbox" at bounding box center [158, 126] width 0 height 0
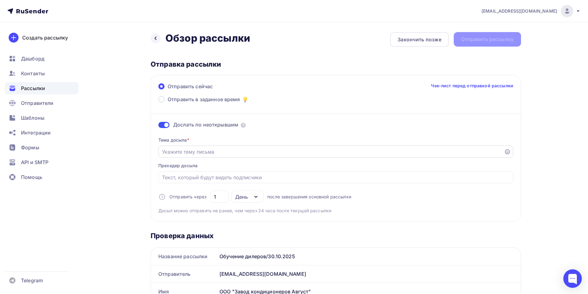
scroll to position [31, 0]
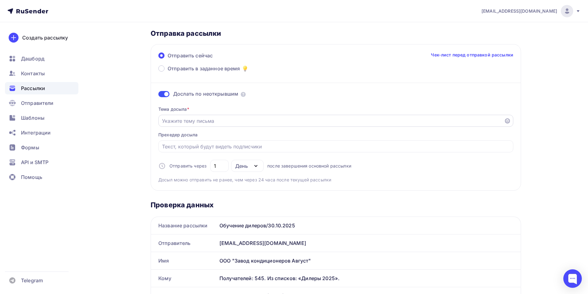
click at [234, 124] on input "Отправить в заданное время" at bounding box center [331, 120] width 339 height 7
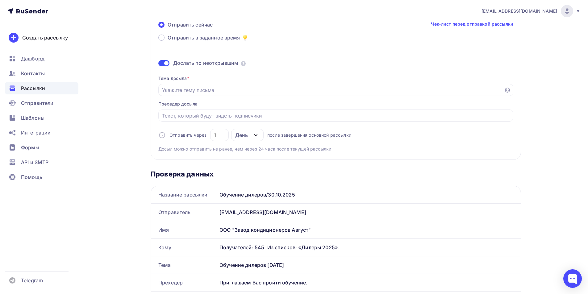
drag, startPoint x: 291, startPoint y: 265, endPoint x: 219, endPoint y: 264, distance: 72.3
click at [219, 264] on div "Обучение дилеров октябрь 2025" at bounding box center [369, 265] width 304 height 17
copy div "Обучение дилеров октябрь 2025"
click at [208, 88] on input "Отправить в заданное время" at bounding box center [331, 89] width 339 height 7
paste input "Обучение дилеров октябрь 2025"
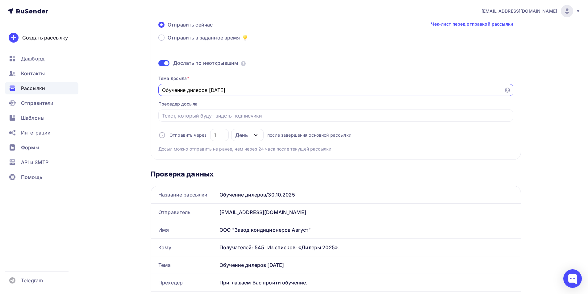
scroll to position [93, 0]
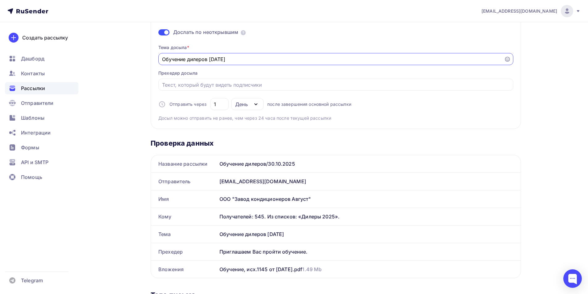
type input "Обучение дилеров октябрь 2025"
drag, startPoint x: 297, startPoint y: 252, endPoint x: 215, endPoint y: 251, distance: 82.5
click at [215, 251] on div "Прехедер Приглашаем Вас пройти обучение." at bounding box center [336, 251] width 370 height 17
copy div "Прехедер Приглашаем Вас пройти обучение."
click at [213, 85] on input "Отправить в заданное время" at bounding box center [336, 84] width 348 height 7
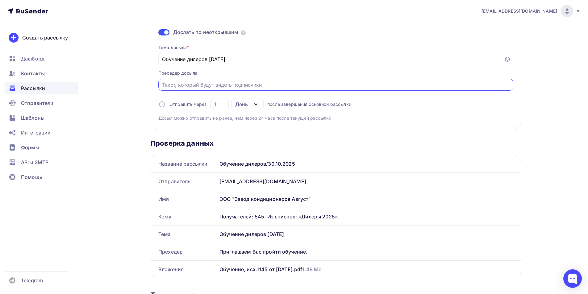
paste input "Приглашаем Вас пройти обучение."
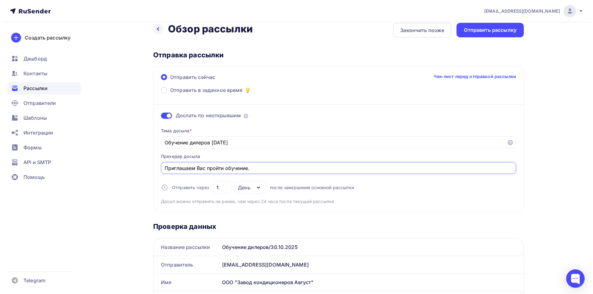
scroll to position [0, 0]
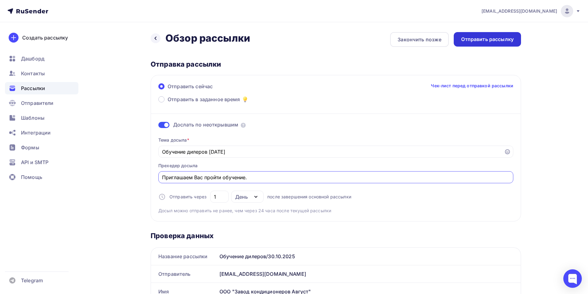
type input "Приглашаем Вас пройти обучение."
click at [490, 43] on div "Отправить рассылку" at bounding box center [488, 39] width 53 height 7
